Goal: Communication & Community: Answer question/provide support

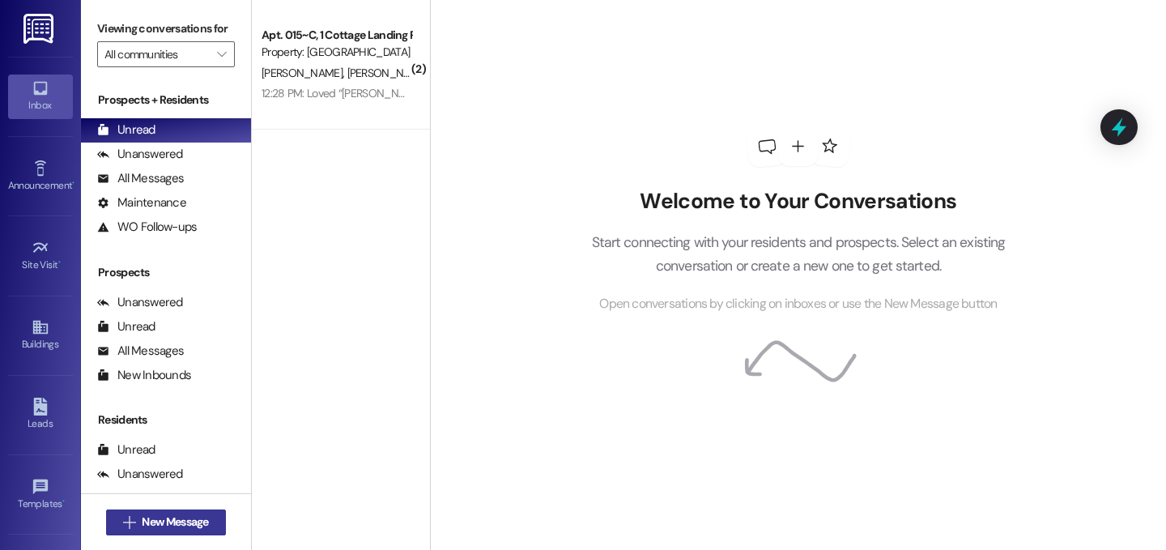
click at [172, 520] on span "New Message" at bounding box center [175, 521] width 66 height 17
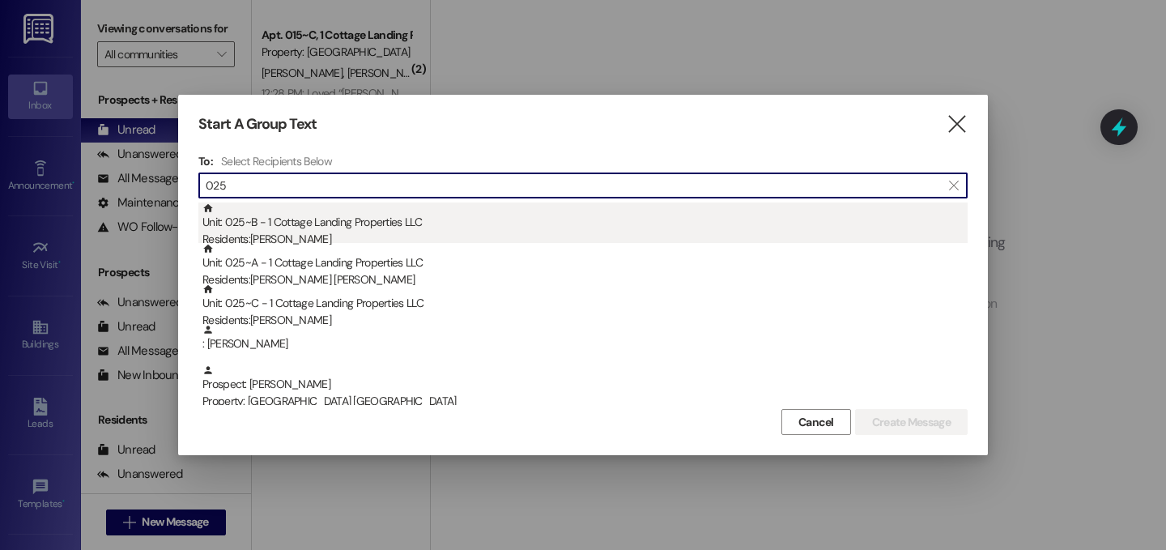
type input "025"
click at [277, 223] on div "Unit: 025~B - 1 Cottage Landing Properties LLC Residents: [PERSON_NAME]" at bounding box center [584, 225] width 765 height 46
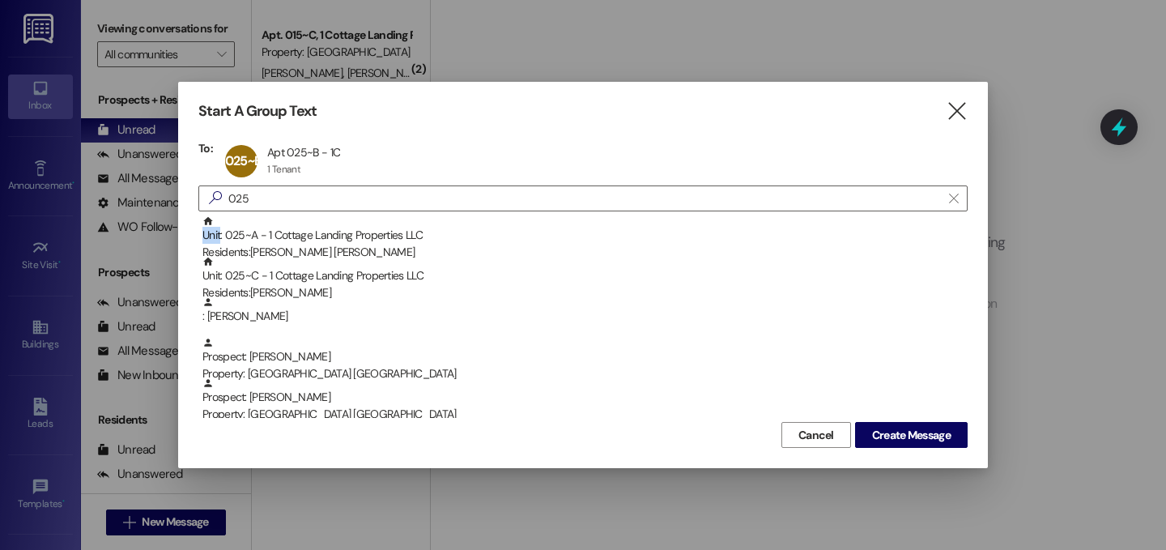
click at [277, 223] on div "Unit: 025~A - 1 Cottage Landing Properties LLC Residents: [PERSON_NAME][GEOGRAP…" at bounding box center [584, 238] width 765 height 46
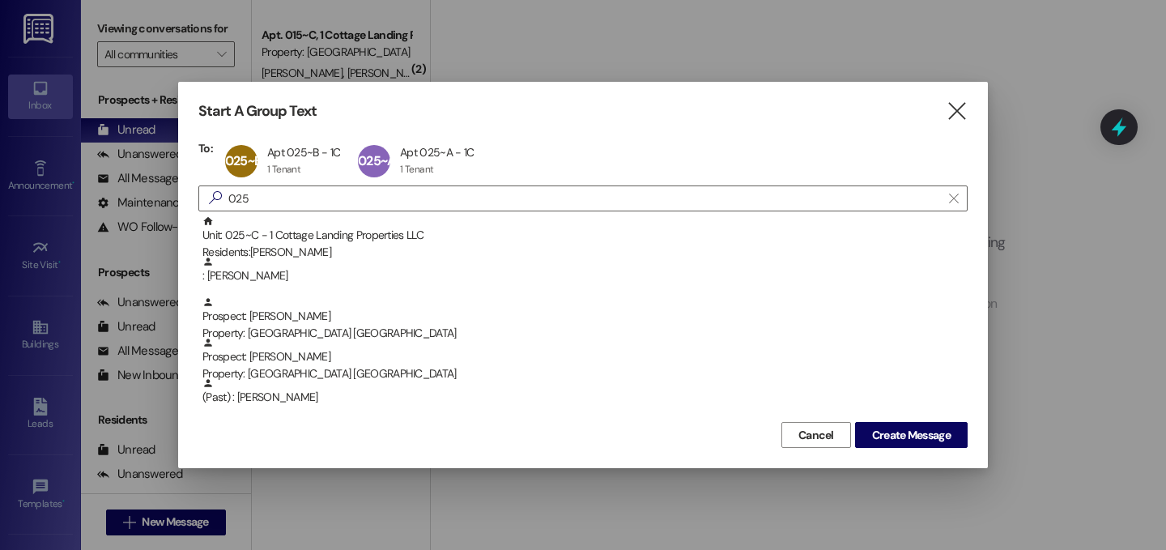
click at [277, 223] on div "Unit: 025~C - 1 Cottage Landing Properties LLC Residents: [PERSON_NAME]" at bounding box center [584, 238] width 765 height 46
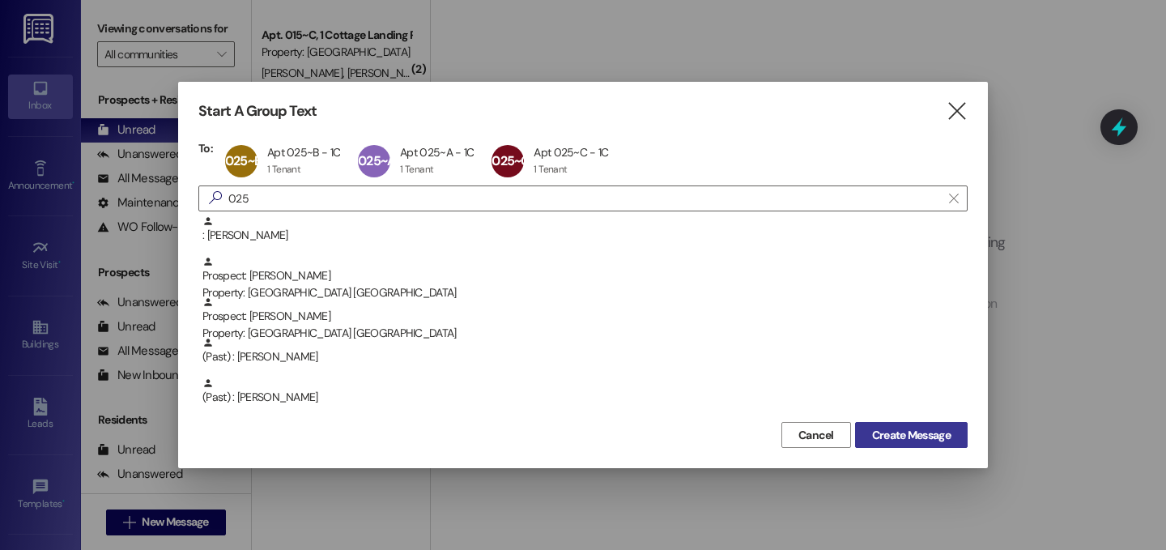
click at [885, 436] on span "Create Message" at bounding box center [911, 435] width 79 height 17
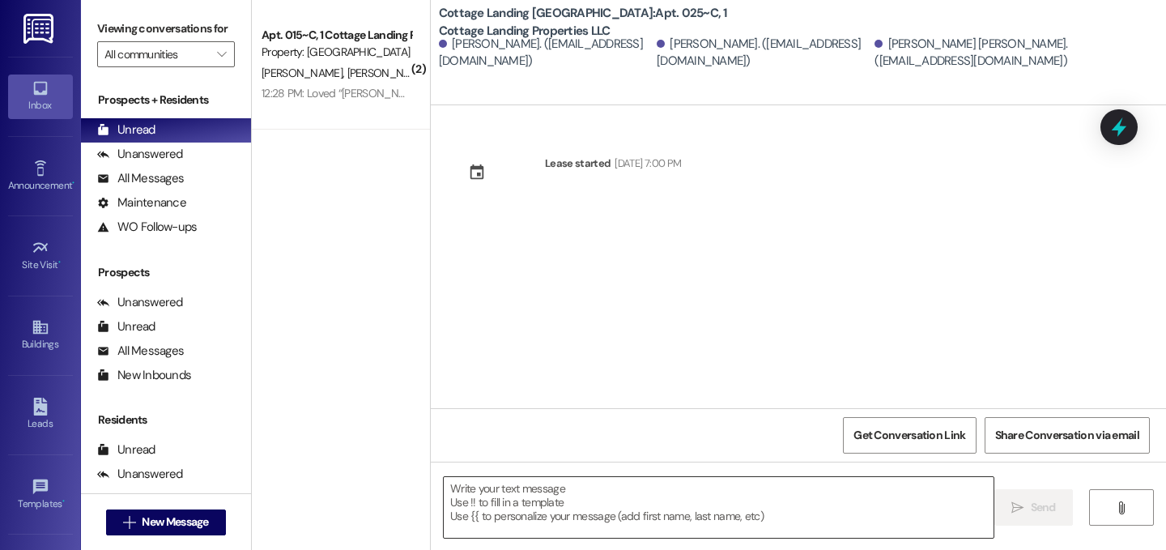
click at [653, 537] on div at bounding box center [718, 507] width 551 height 62
click at [657, 521] on textarea at bounding box center [719, 507] width 550 height 61
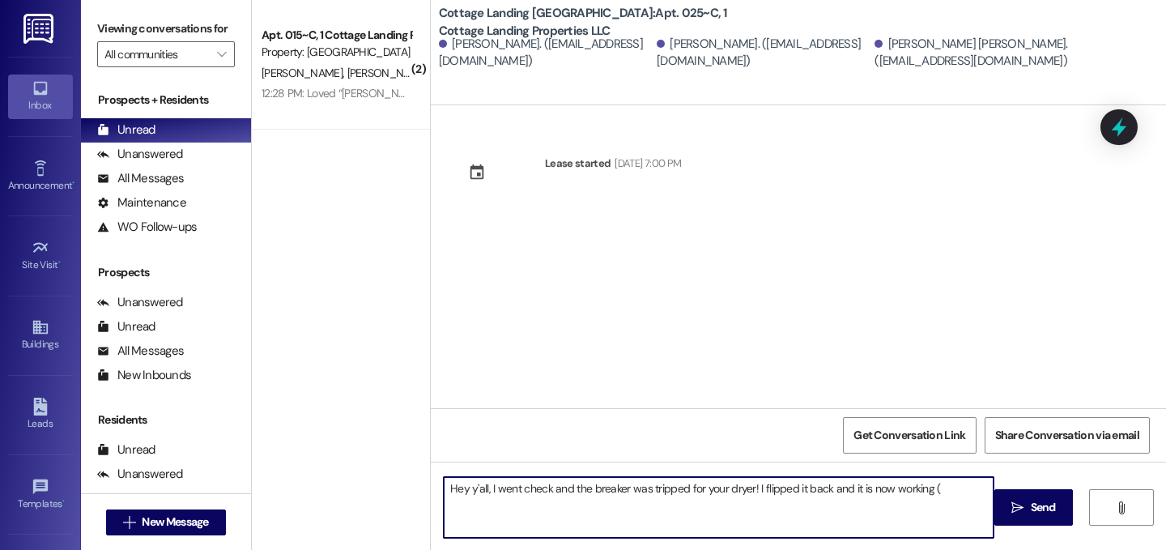
type textarea "Hey y'all, I went check and the breaker was tripped for your dryer! I flipped i…"
